Goal: Navigation & Orientation: Go to known website

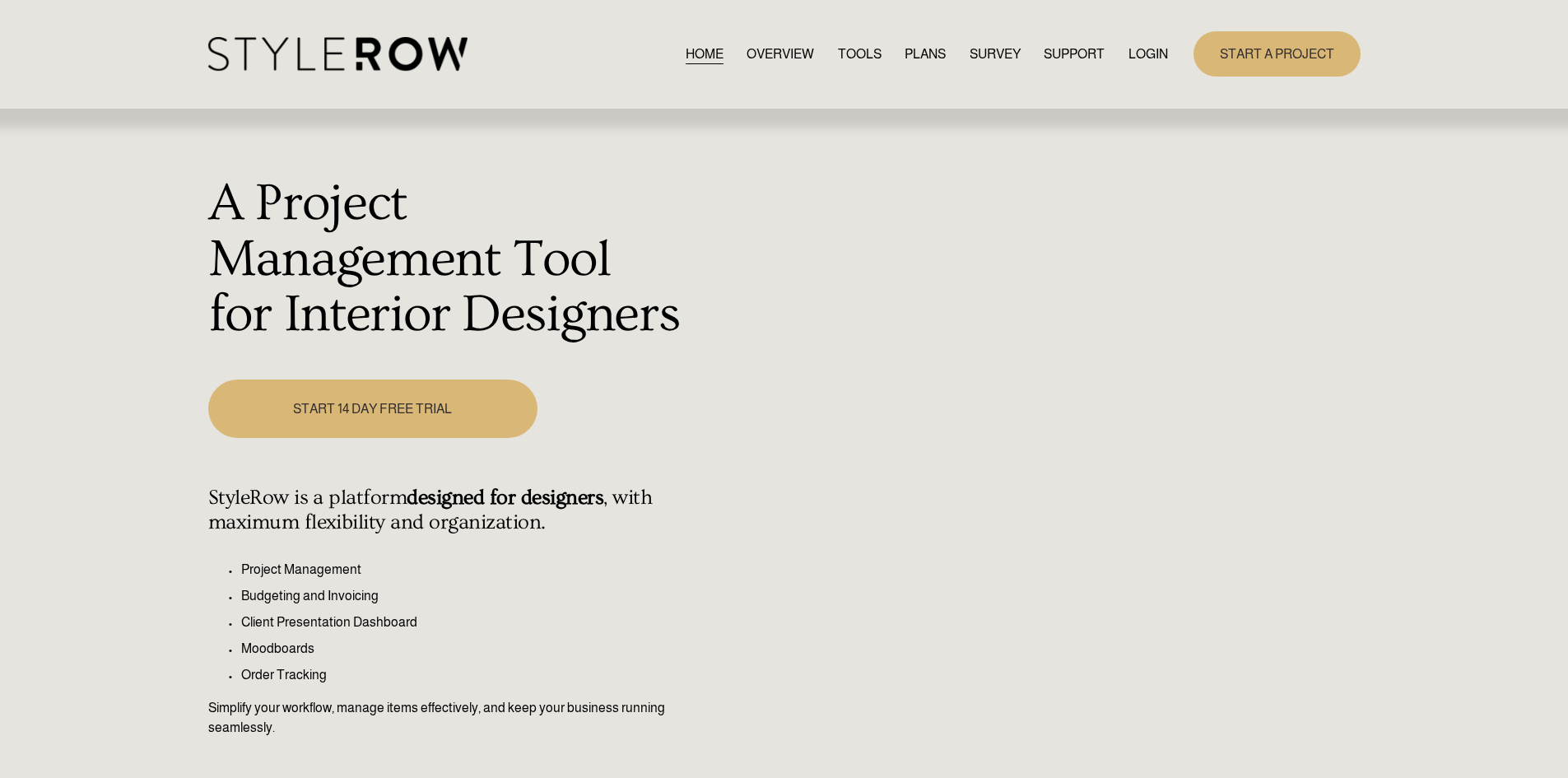
click at [1156, 49] on link "LOGIN" at bounding box center [1147, 54] width 40 height 22
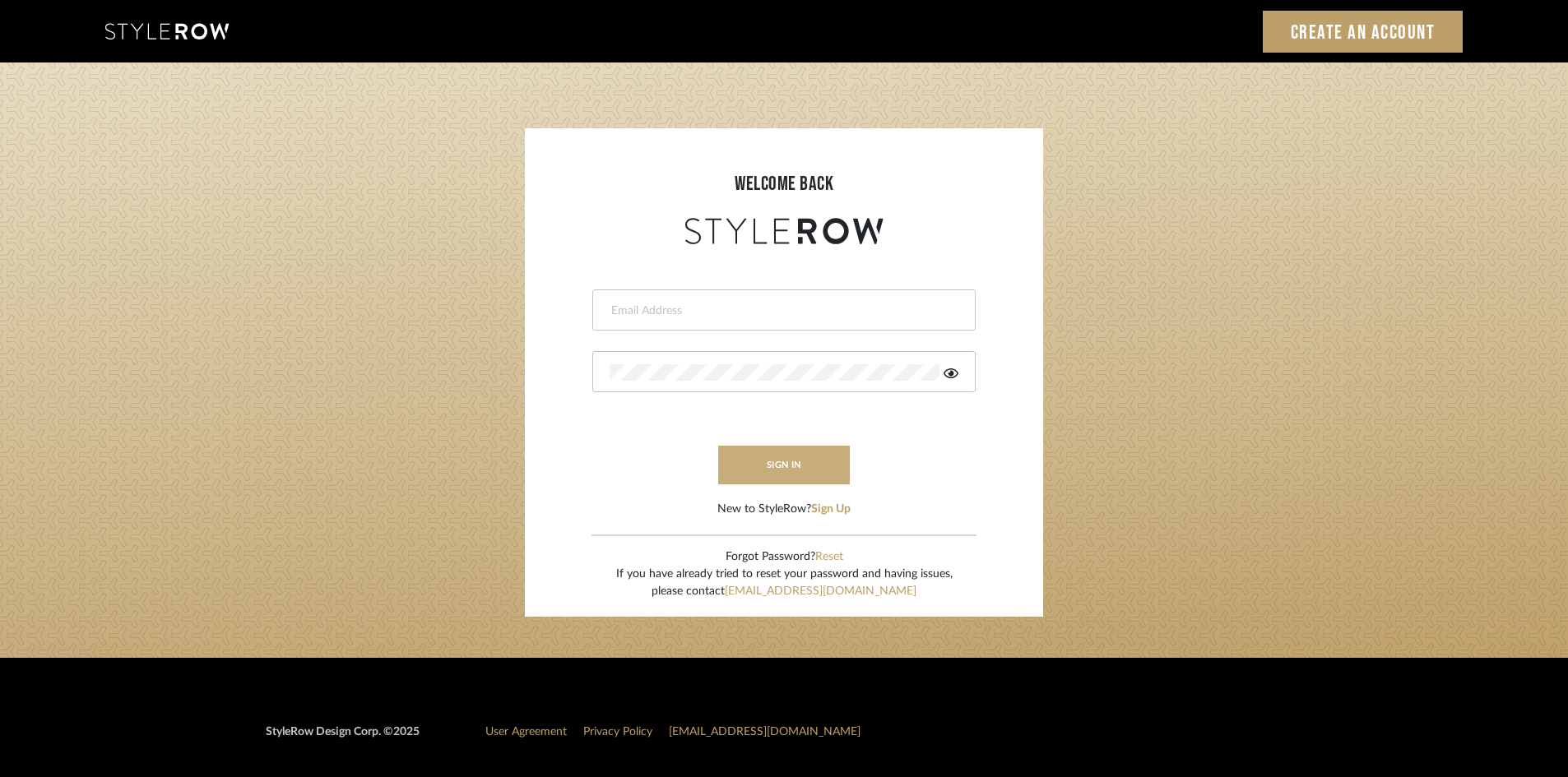
type input "carrie@tresbelleinteriors.com"
click at [783, 467] on button "sign in" at bounding box center [784, 465] width 131 height 39
